Goal: Transaction & Acquisition: Purchase product/service

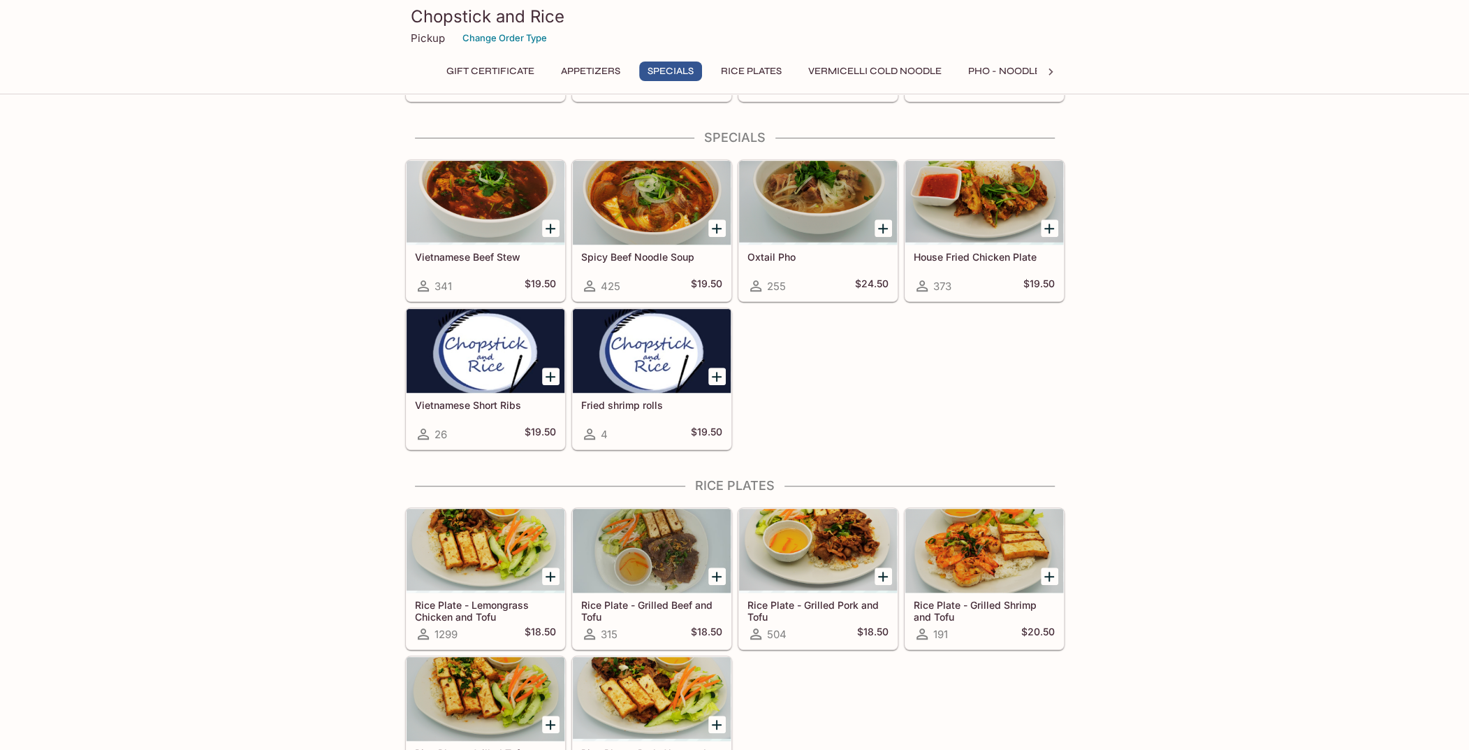
scroll to position [699, 0]
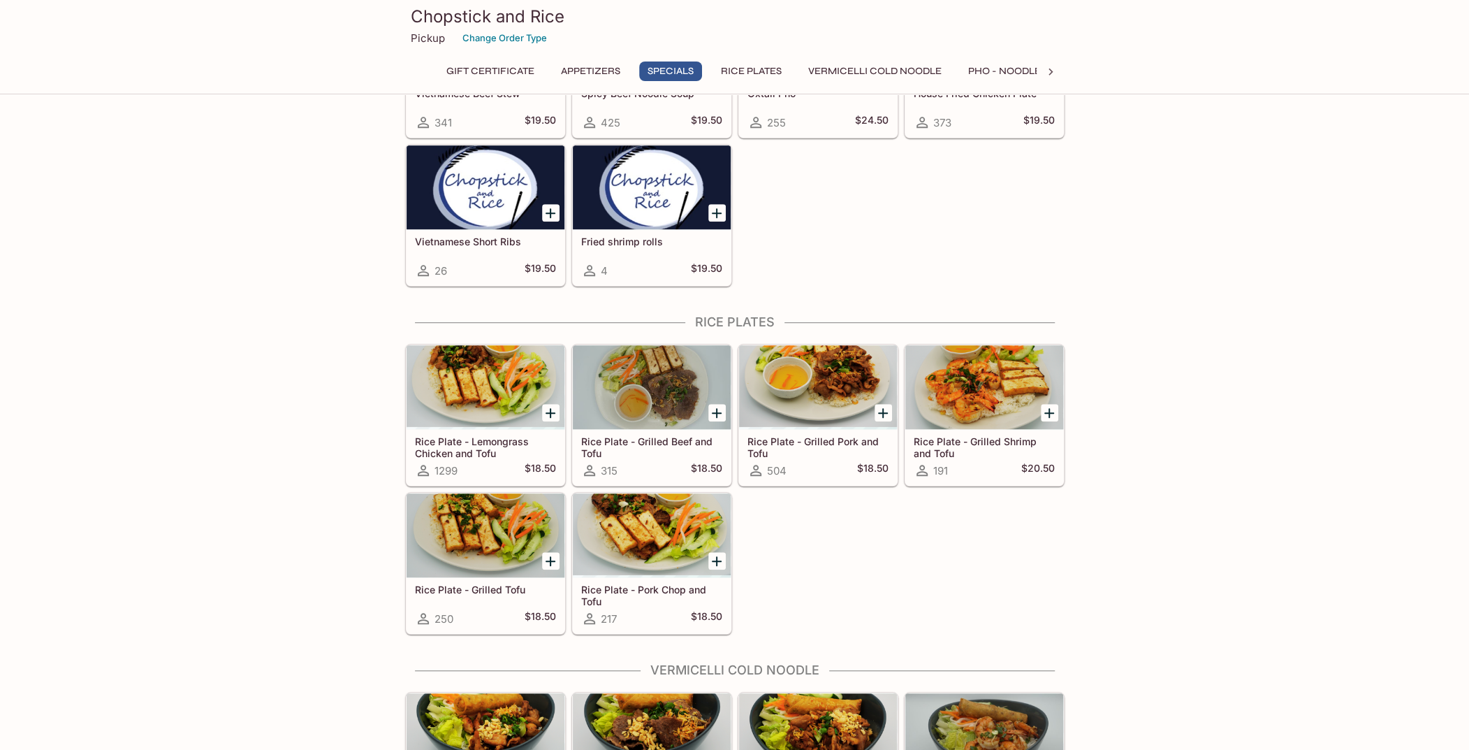
click at [464, 393] on div at bounding box center [486, 387] width 158 height 84
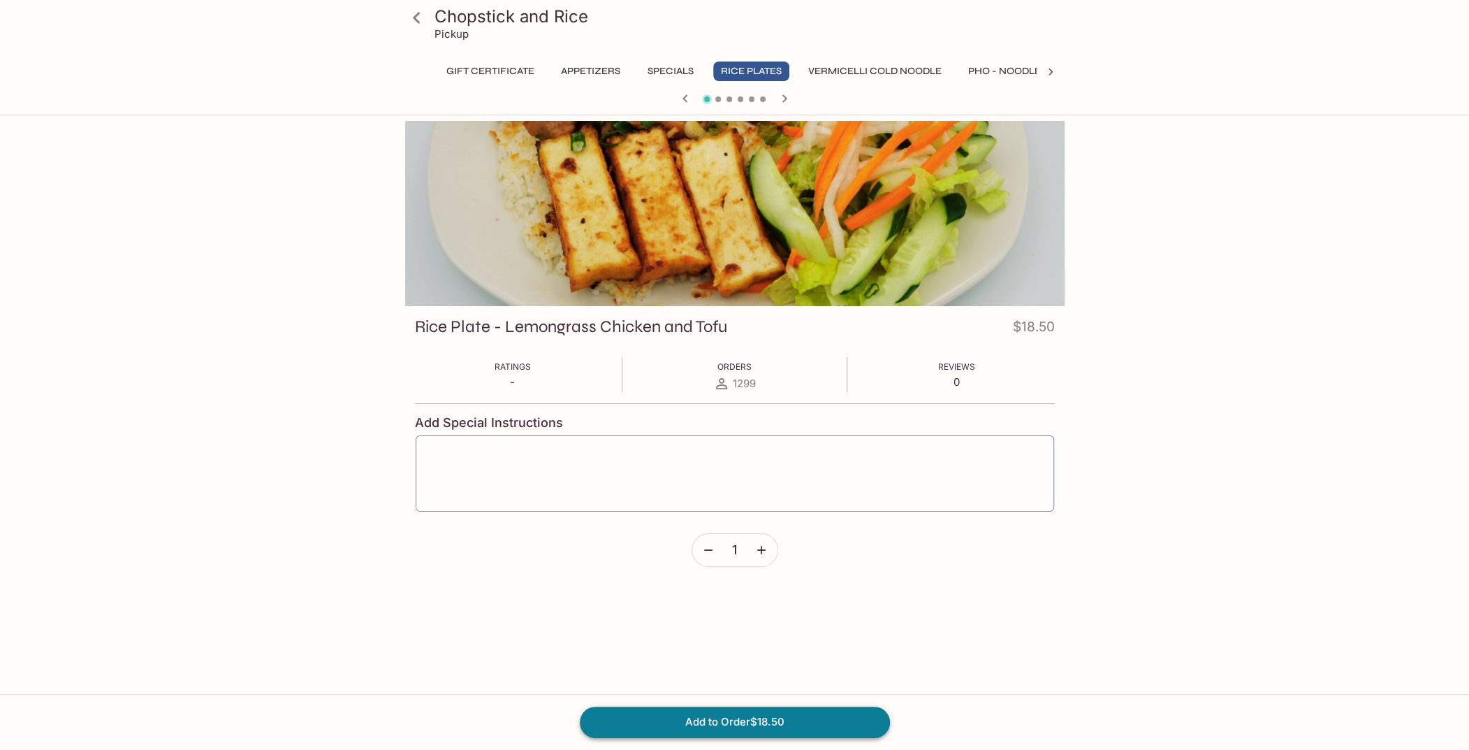
click at [773, 722] on button "Add to Order $18.50" at bounding box center [735, 721] width 310 height 31
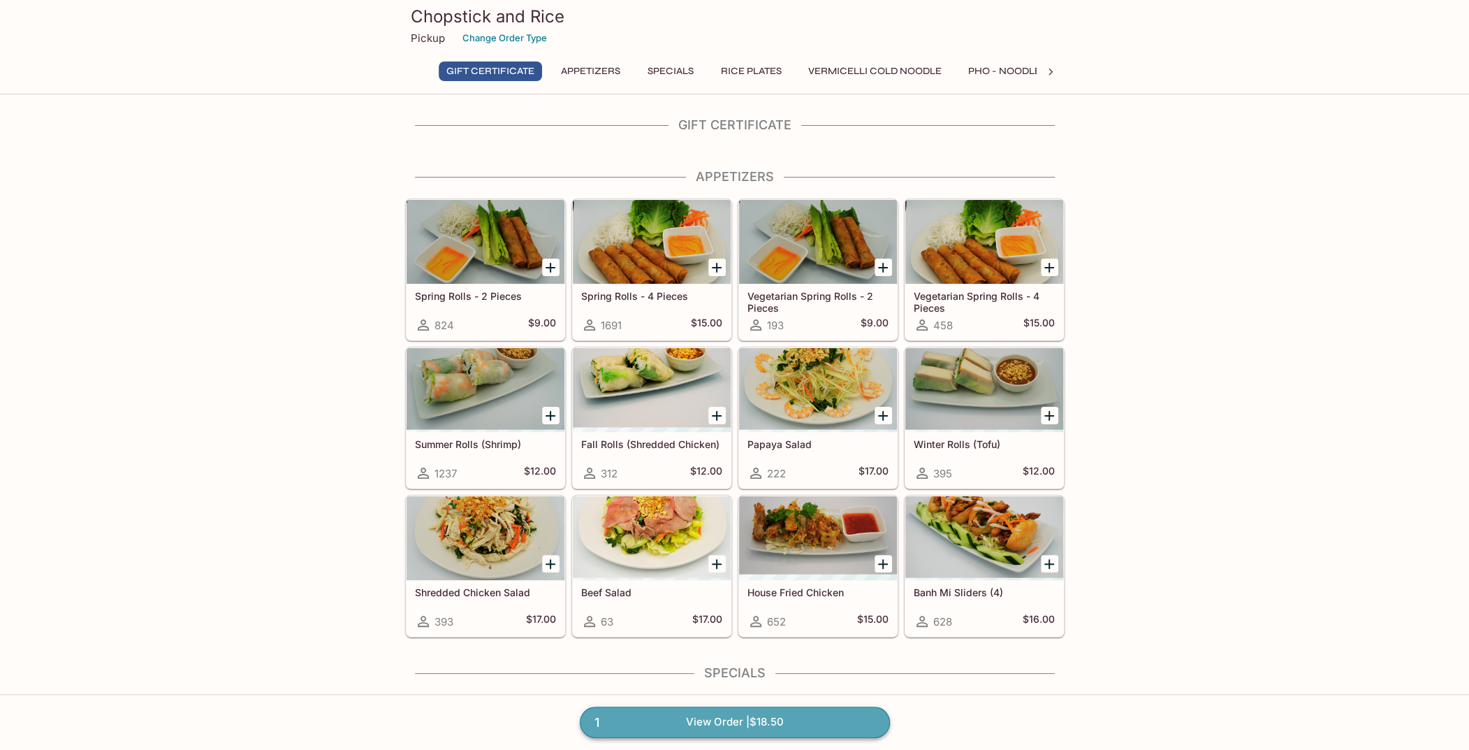
click at [738, 717] on link "1 View Order | $18.50" at bounding box center [735, 721] width 310 height 31
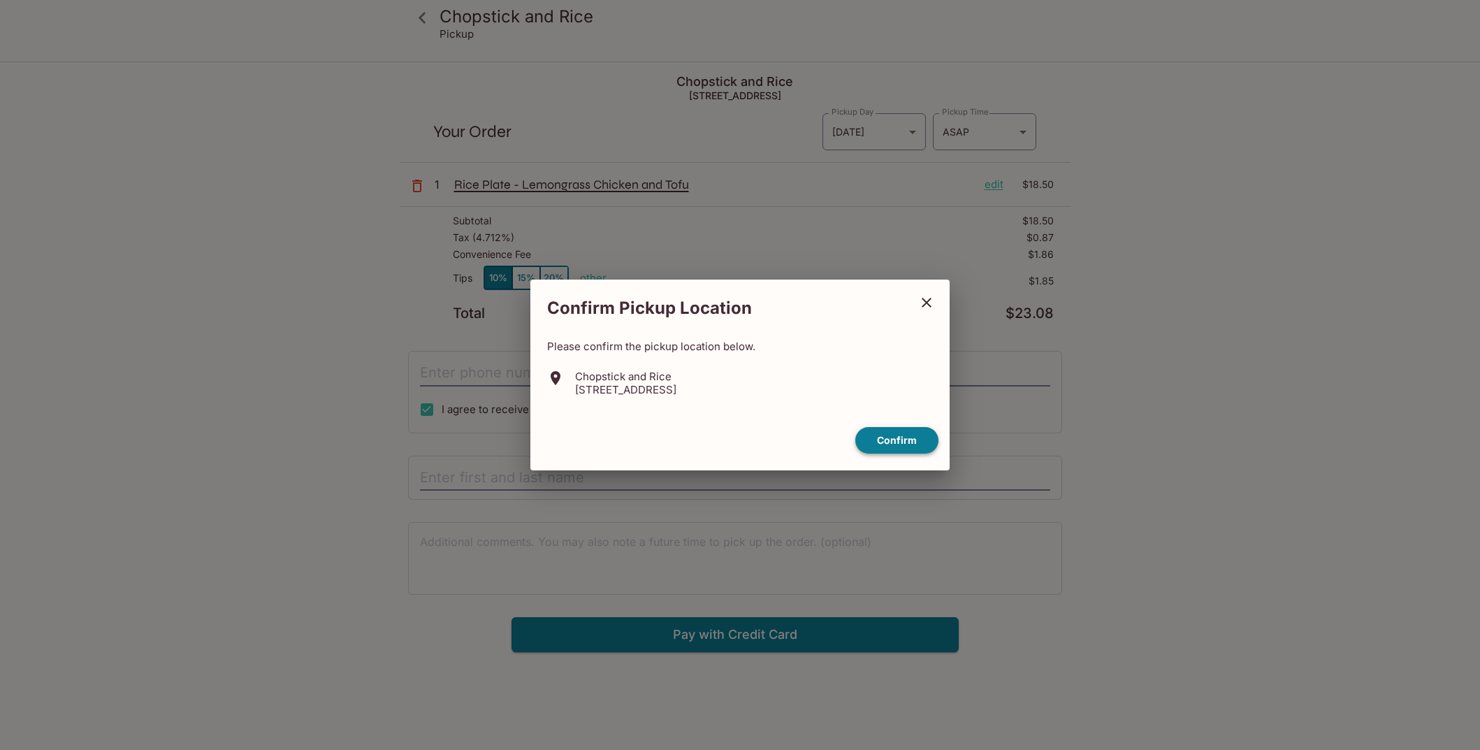
click at [911, 442] on button "Confirm" at bounding box center [896, 440] width 83 height 27
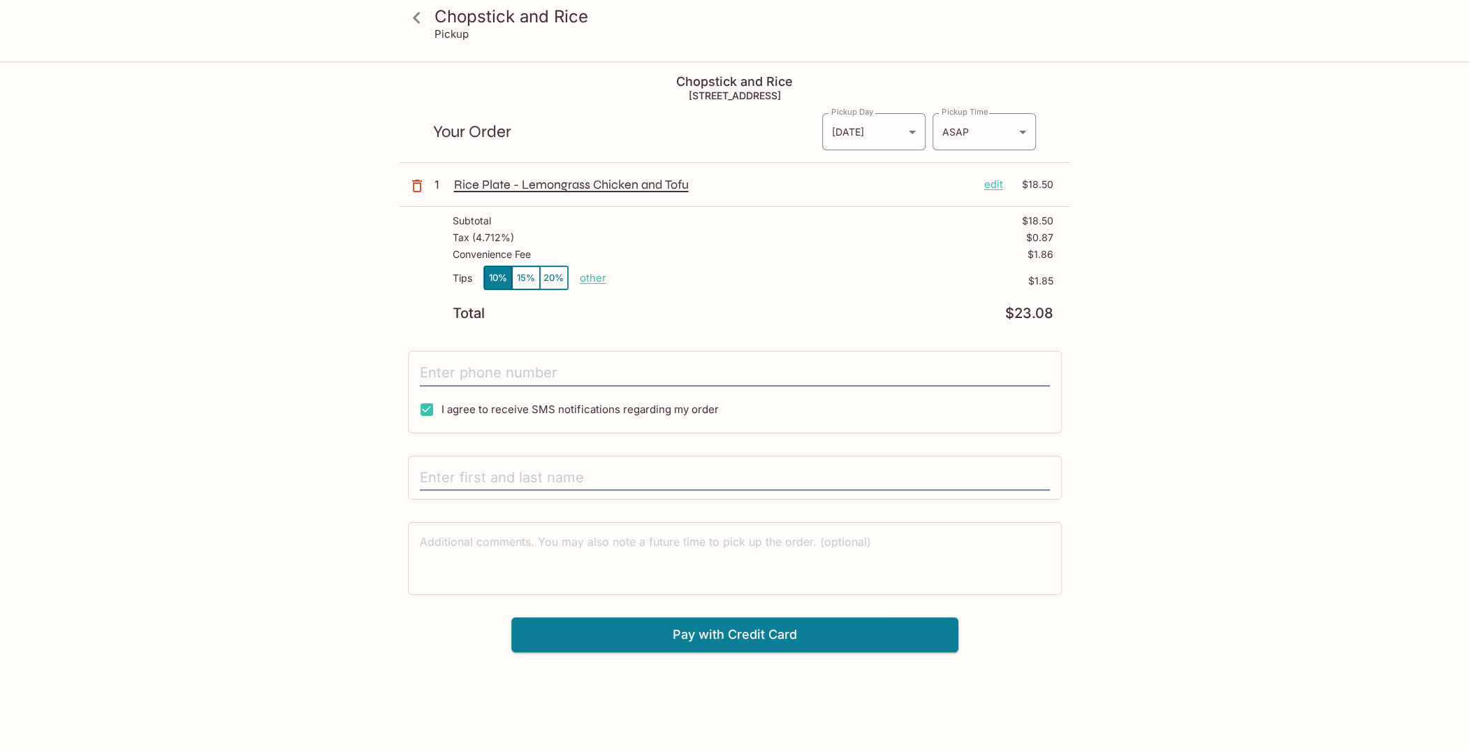
click at [585, 273] on p "other" at bounding box center [593, 277] width 27 height 13
click at [653, 277] on input "1.85" at bounding box center [674, 277] width 45 height 15
click at [588, 280] on p "other" at bounding box center [593, 277] width 27 height 13
click at [657, 272] on input "1.85" at bounding box center [674, 277] width 45 height 15
type input "1.85"
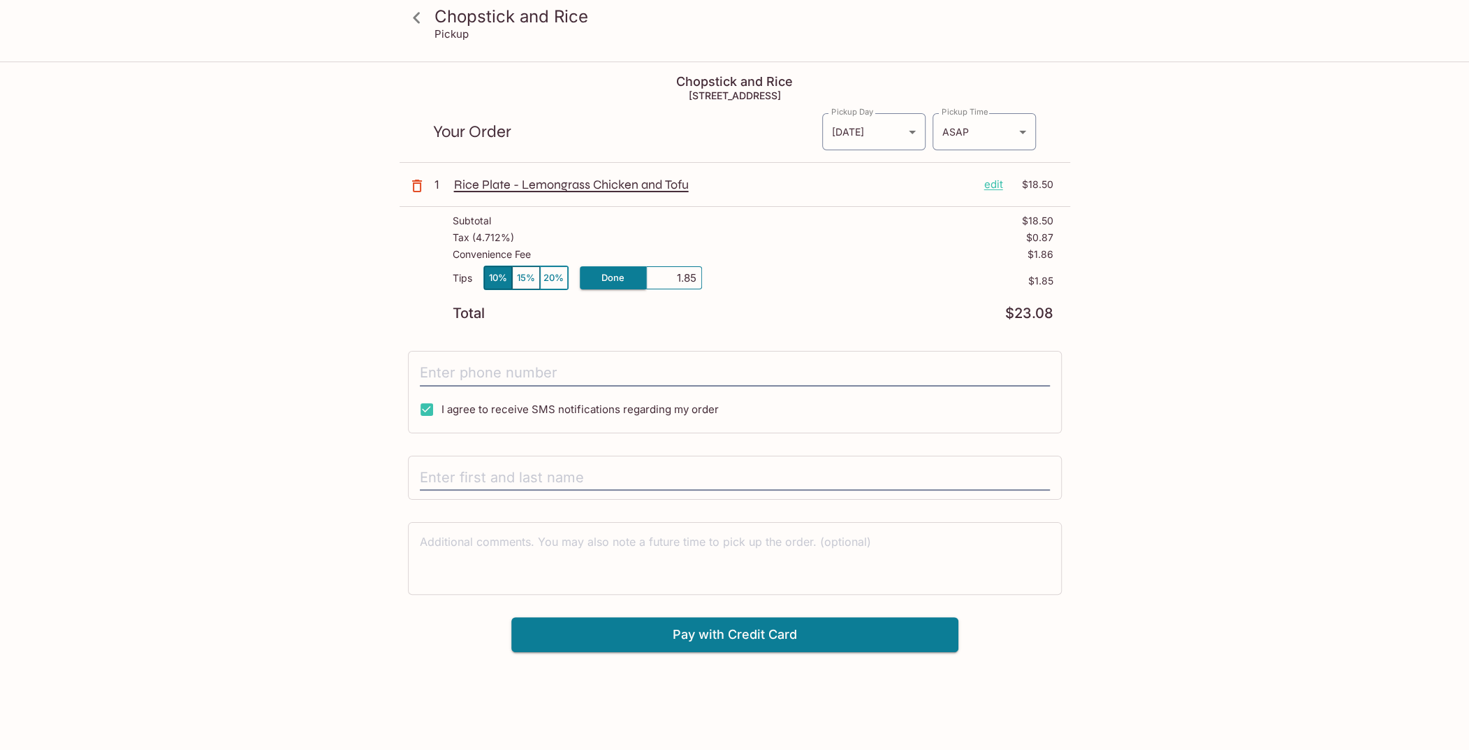
click at [595, 275] on p "other" at bounding box center [593, 277] width 27 height 13
click at [594, 275] on p "other" at bounding box center [593, 277] width 27 height 13
click at [658, 271] on input "1.85" at bounding box center [674, 277] width 45 height 15
drag, startPoint x: 658, startPoint y: 271, endPoint x: 667, endPoint y: 273, distance: 9.3
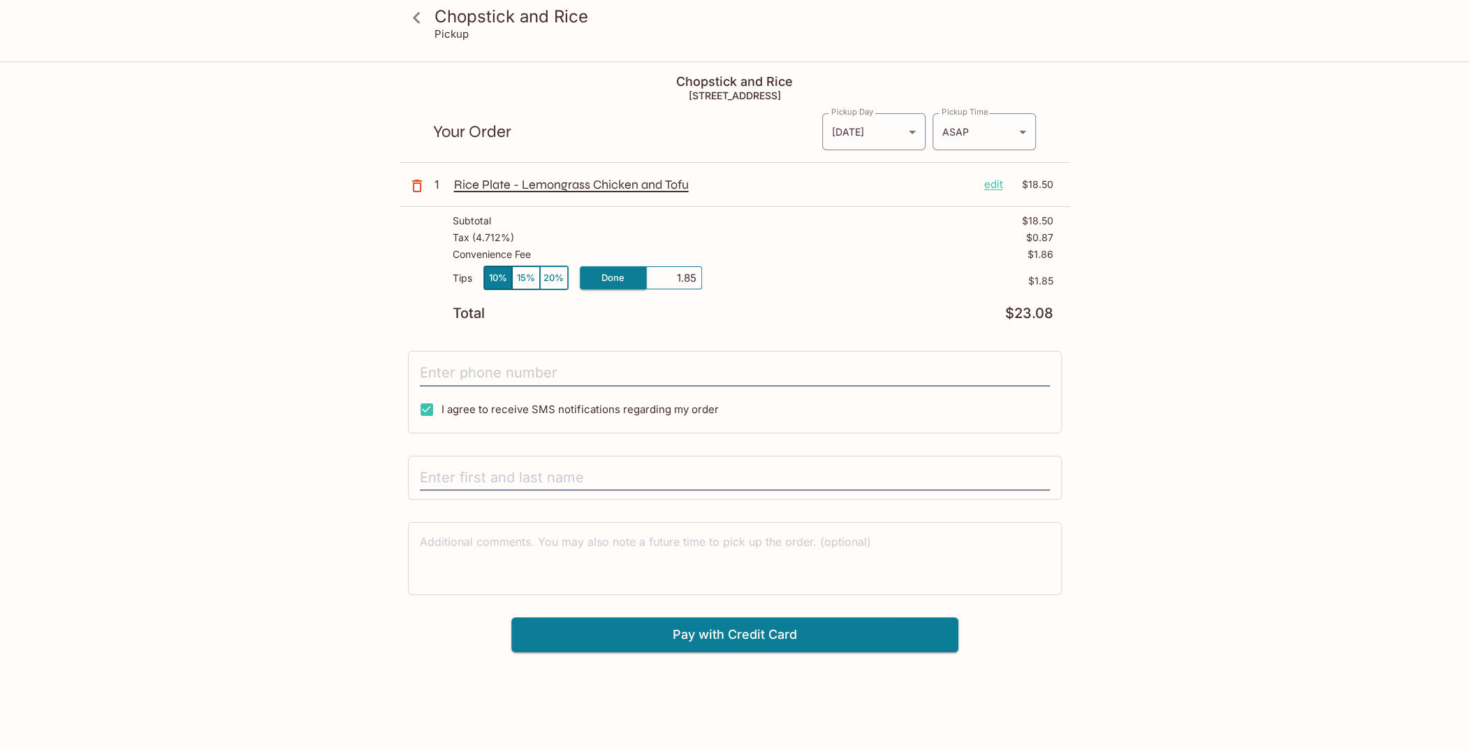
click at [660, 272] on input "1.85" at bounding box center [674, 277] width 45 height 15
click at [650, 337] on div "Chopstick and Rice [STREET_ADDRESS] Your Order Pickup Day [DATE] [DATE] Pickup …" at bounding box center [735, 357] width 671 height 589
click at [870, 133] on body "Chopstick and Rice Pickup Chopstick and Rice [STREET_ADDRESS] Your Order Pickup…" at bounding box center [740, 438] width 1480 height 750
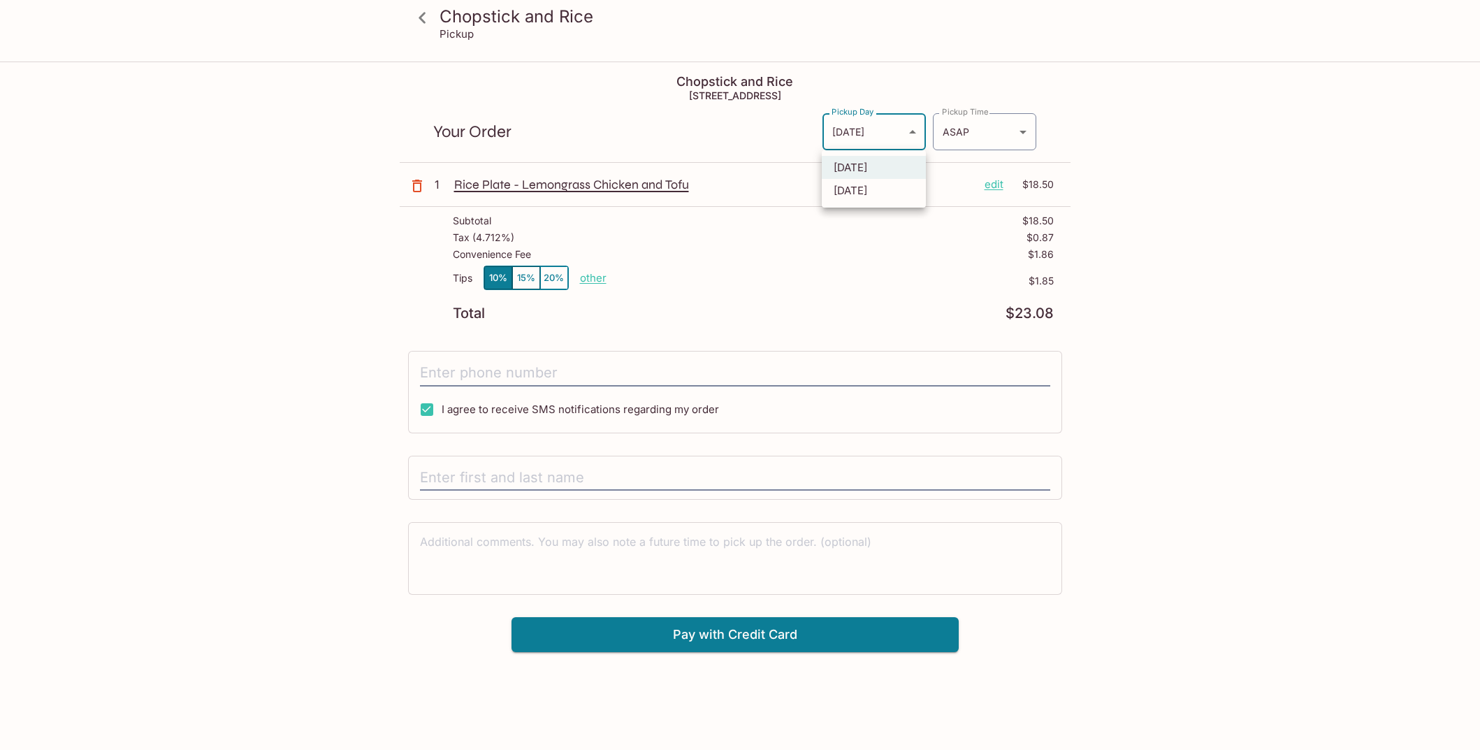
click at [1218, 131] on div at bounding box center [740, 375] width 1480 height 750
click at [527, 277] on button "15%" at bounding box center [526, 277] width 28 height 23
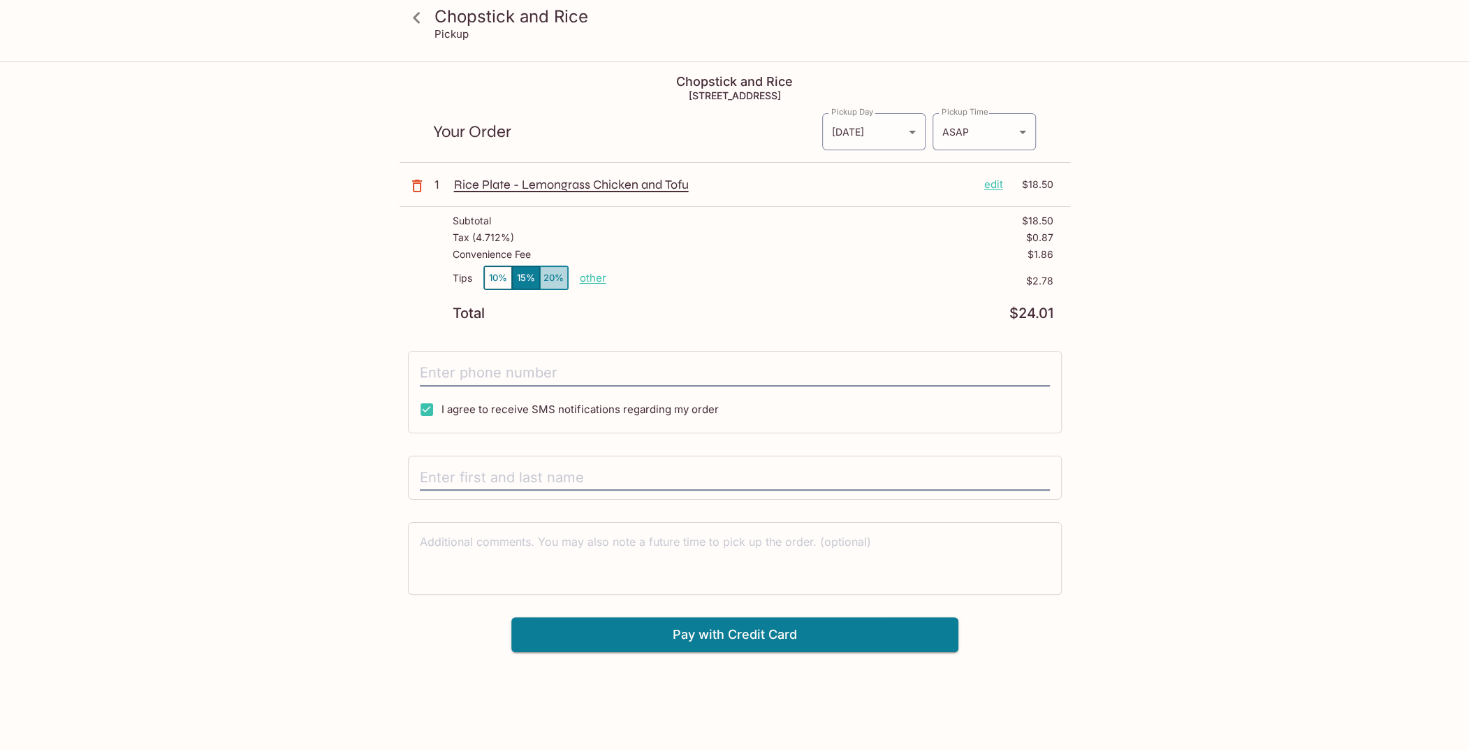
click at [556, 275] on button "20%" at bounding box center [554, 277] width 28 height 23
click at [513, 277] on button "15%" at bounding box center [526, 277] width 28 height 23
click at [506, 277] on button "10%" at bounding box center [498, 277] width 28 height 23
click at [597, 279] on p "other" at bounding box center [593, 277] width 27 height 13
click at [585, 276] on p "other" at bounding box center [593, 277] width 27 height 13
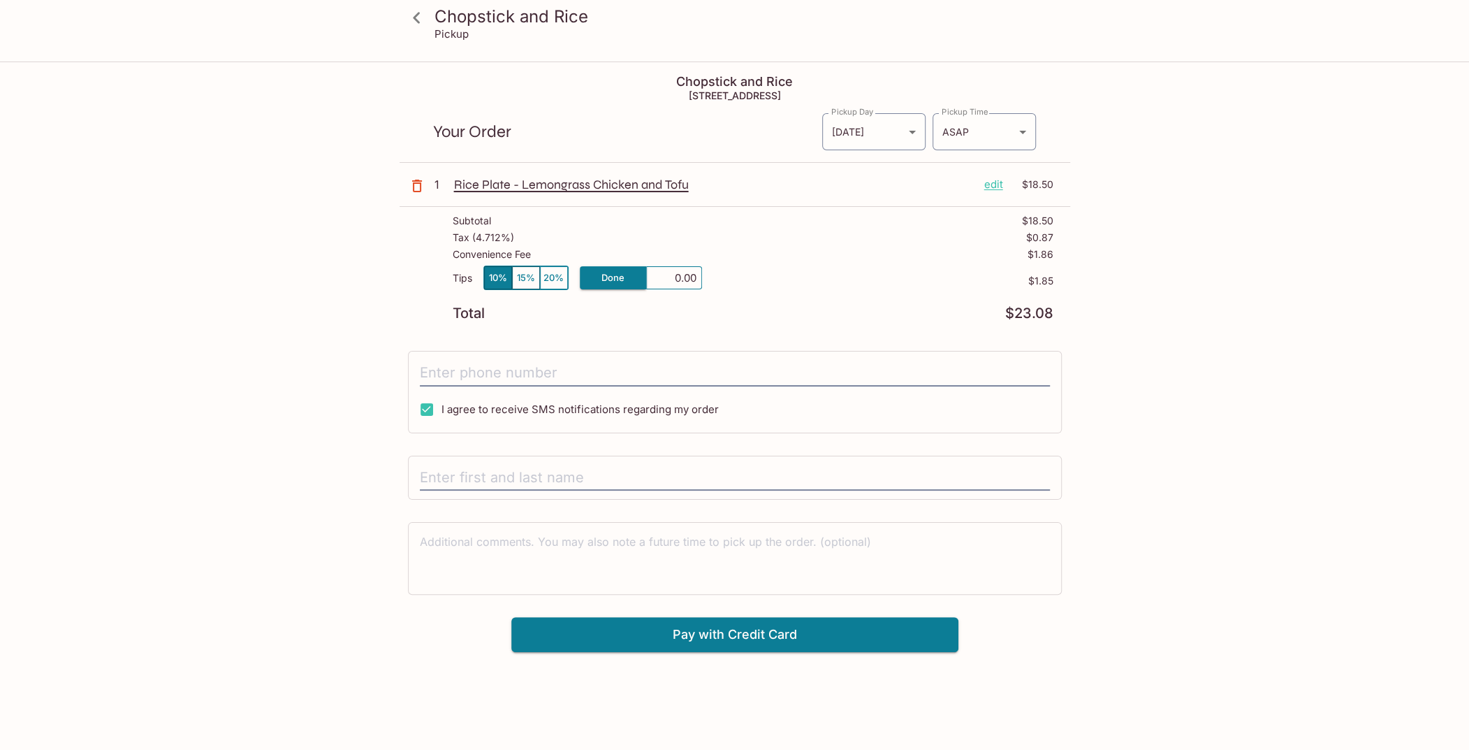
type input "0.00"
click at [989, 188] on p "edit" at bounding box center [993, 184] width 19 height 15
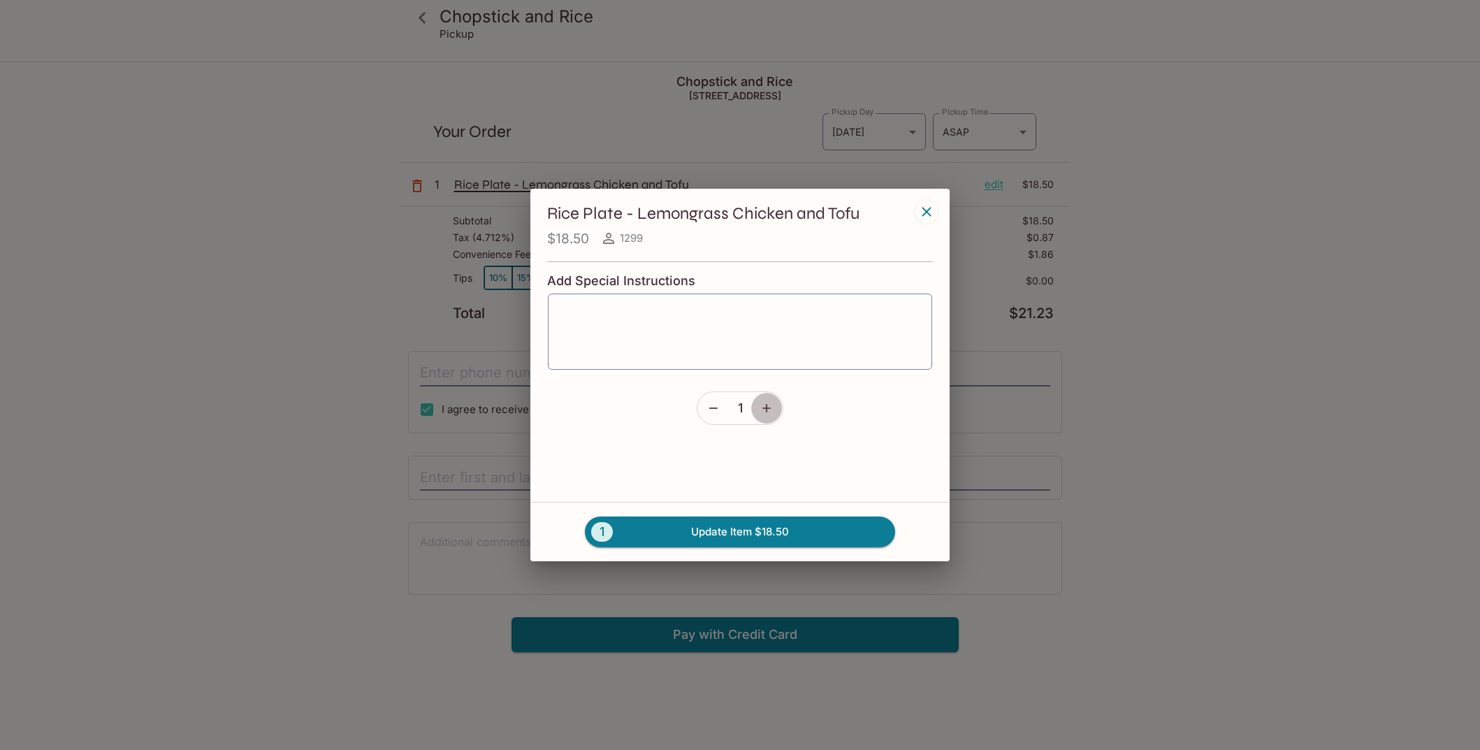
click at [764, 413] on icon "button" at bounding box center [766, 408] width 14 height 14
click at [775, 529] on button "2 Update Item $37.00" at bounding box center [740, 531] width 310 height 31
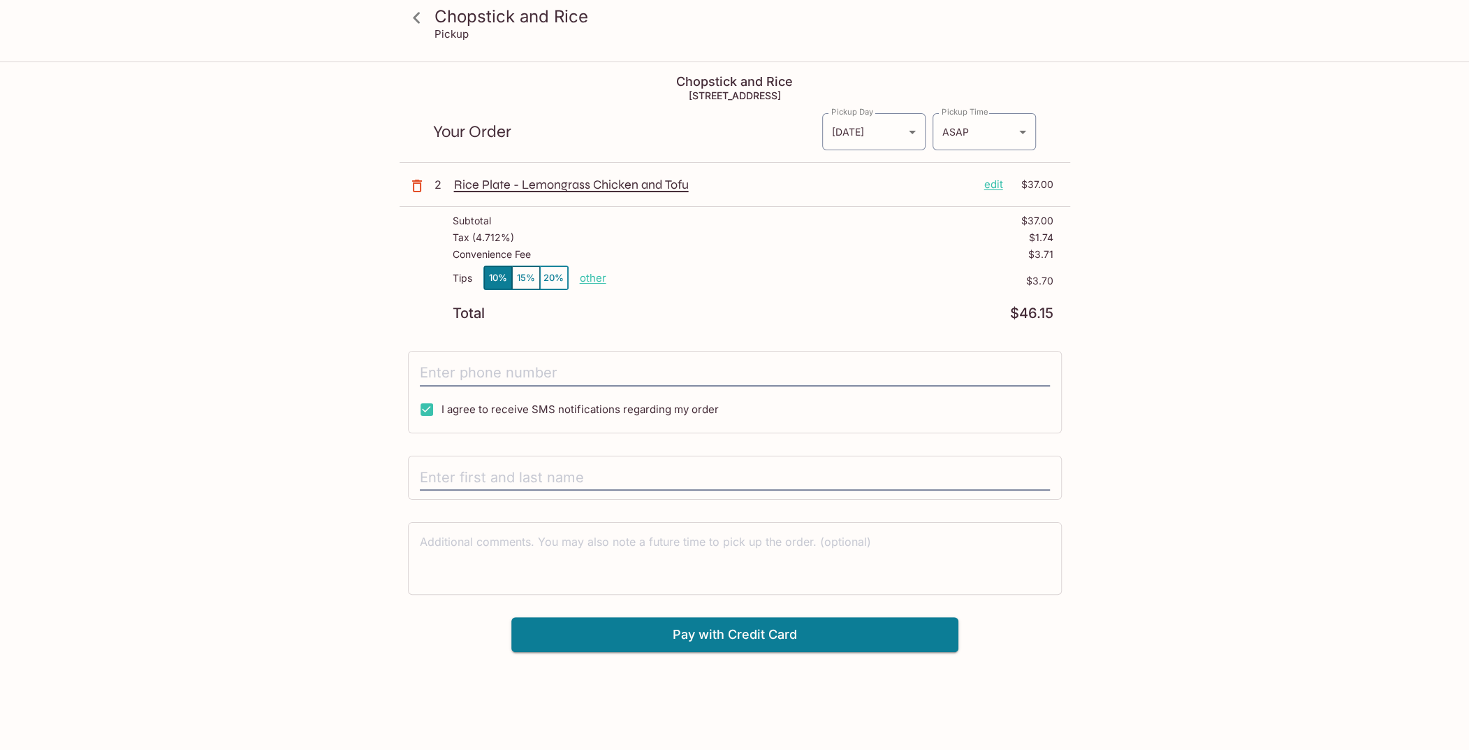
click at [599, 275] on p "other" at bounding box center [593, 277] width 27 height 13
drag, startPoint x: 655, startPoint y: 272, endPoint x: 841, endPoint y: 268, distance: 186.6
click at [841, 268] on div "Tips 10% 15% 20% Done 3.70 $3.70" at bounding box center [753, 285] width 601 height 41
type input "0.00"
click at [886, 291] on div "Tips 10% 15% 20% Done 0.00 $3.70" at bounding box center [753, 285] width 601 height 41
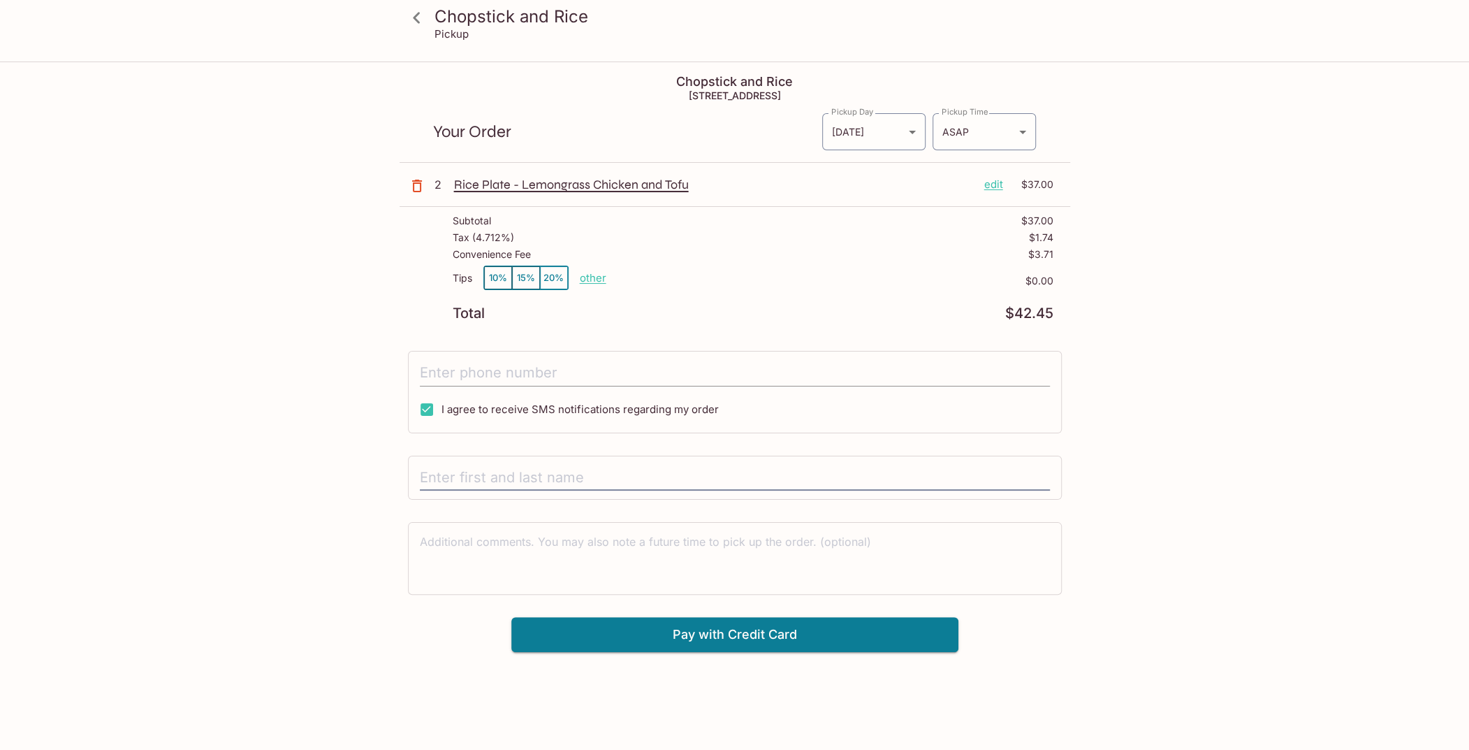
click at [469, 360] on input "tel" at bounding box center [735, 373] width 630 height 27
type input "[PHONE_NUMBER]"
click at [610, 480] on input "text" at bounding box center [735, 478] width 630 height 27
type input "[PERSON_NAME]"
click at [719, 635] on button "Pay with Credit Card" at bounding box center [734, 634] width 447 height 35
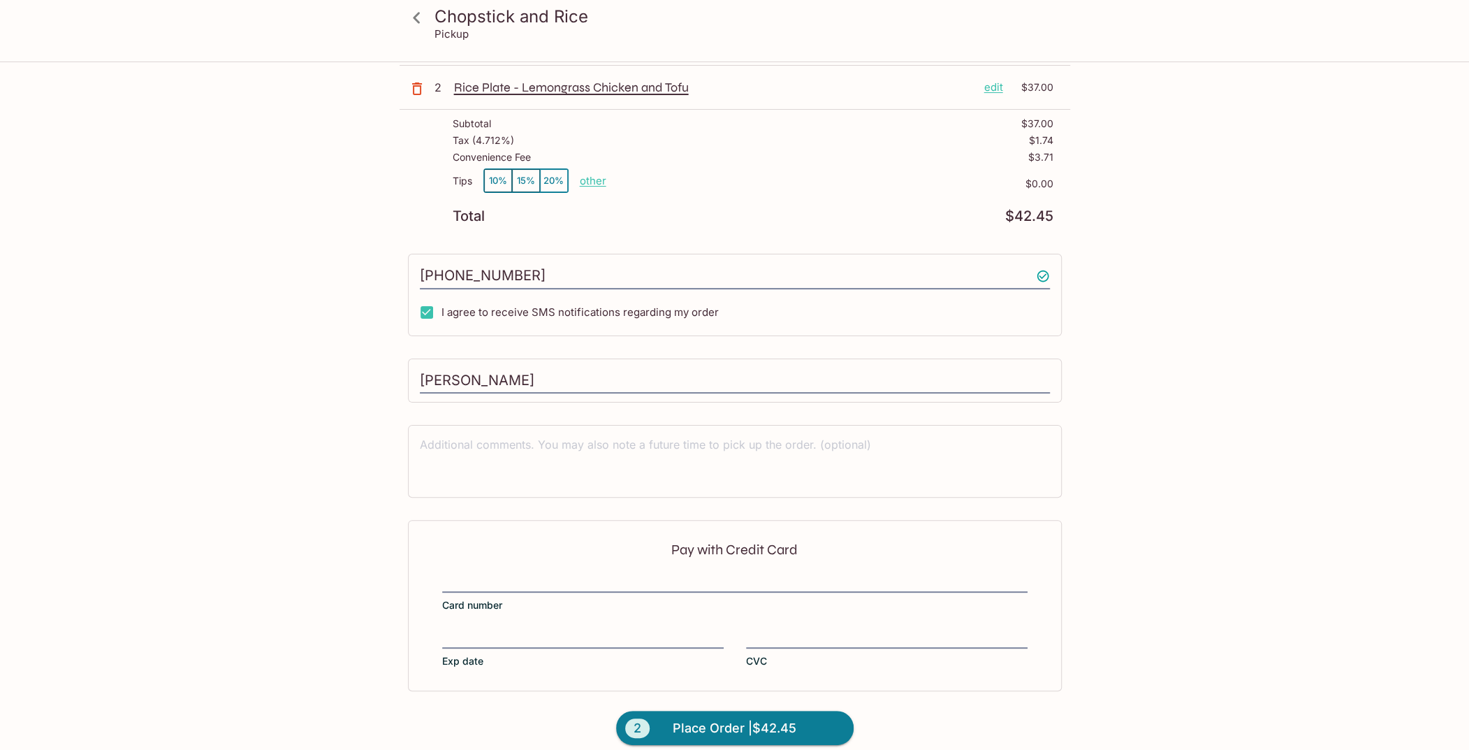
scroll to position [107, 0]
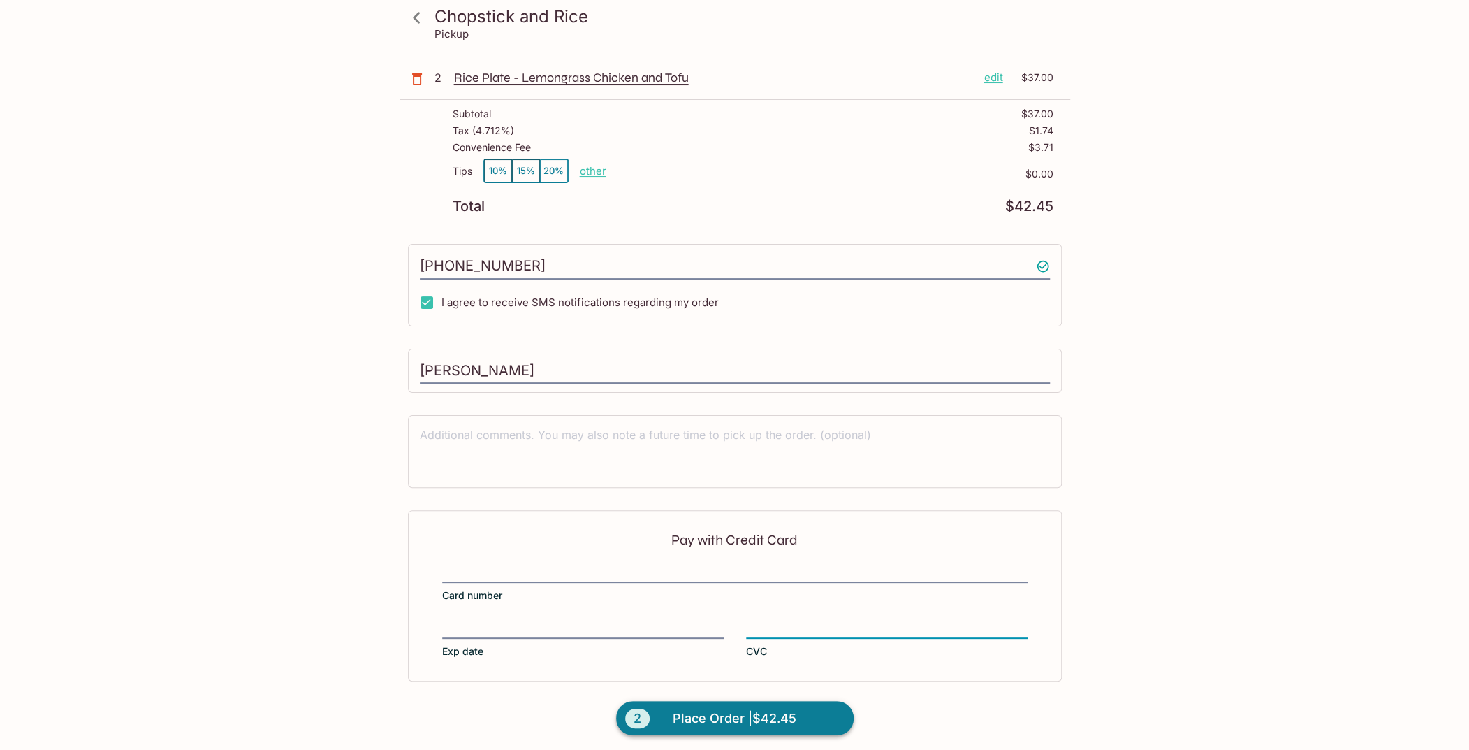
click at [754, 710] on span "Place Order | $42.45" at bounding box center [735, 718] width 124 height 22
